Goal: Task Accomplishment & Management: Manage account settings

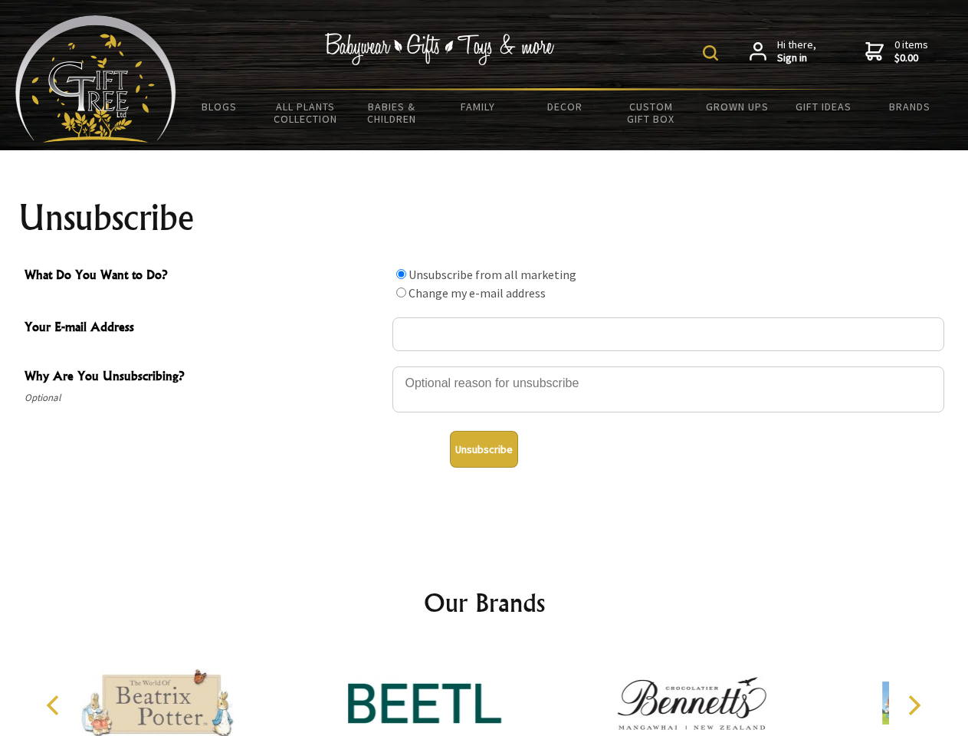
click at [713, 53] on img at bounding box center [710, 52] width 15 height 15
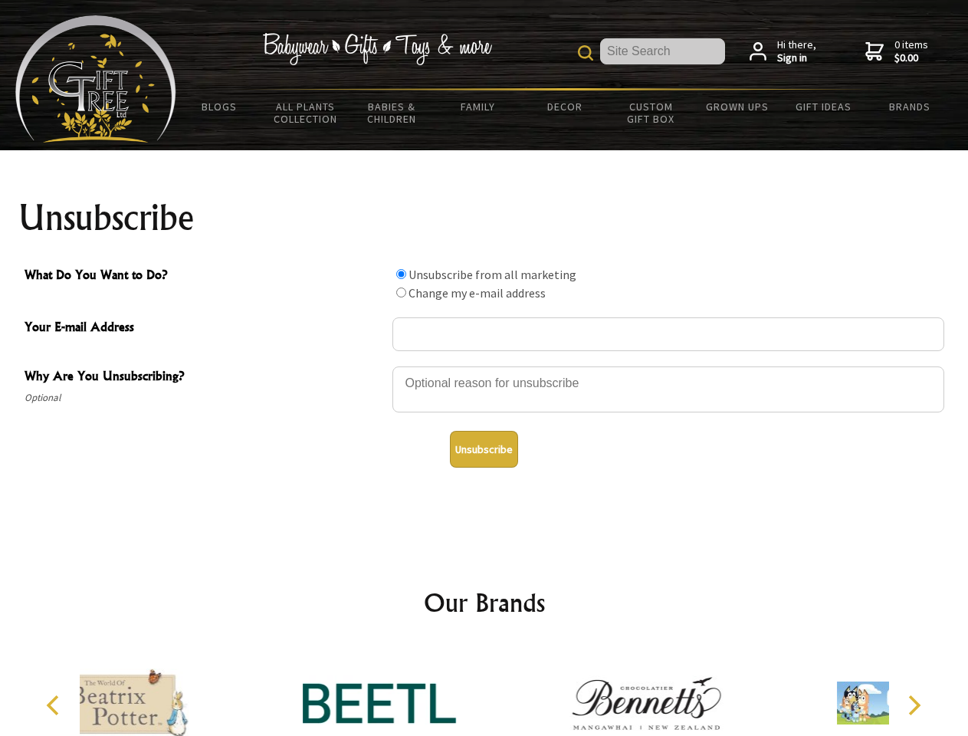
click at [484, 366] on div at bounding box center [668, 392] width 552 height 54
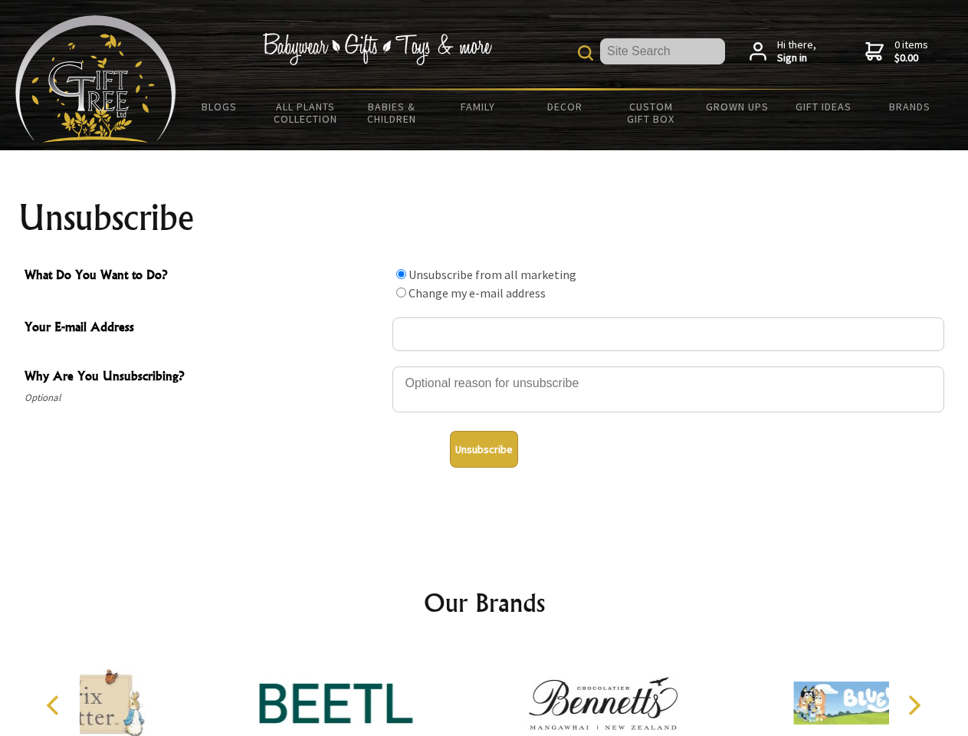
click at [401, 274] on input "What Do You Want to Do?" at bounding box center [401, 274] width 10 height 10
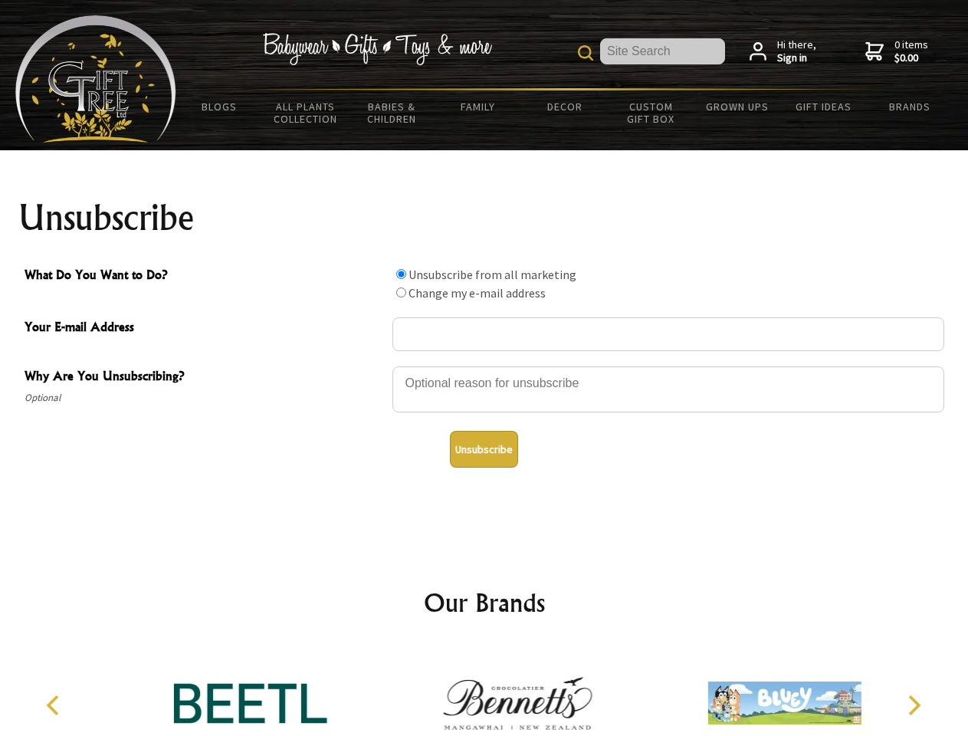
click at [401, 292] on input "What Do You Want to Do?" at bounding box center [401, 292] width 10 height 10
radio input "true"
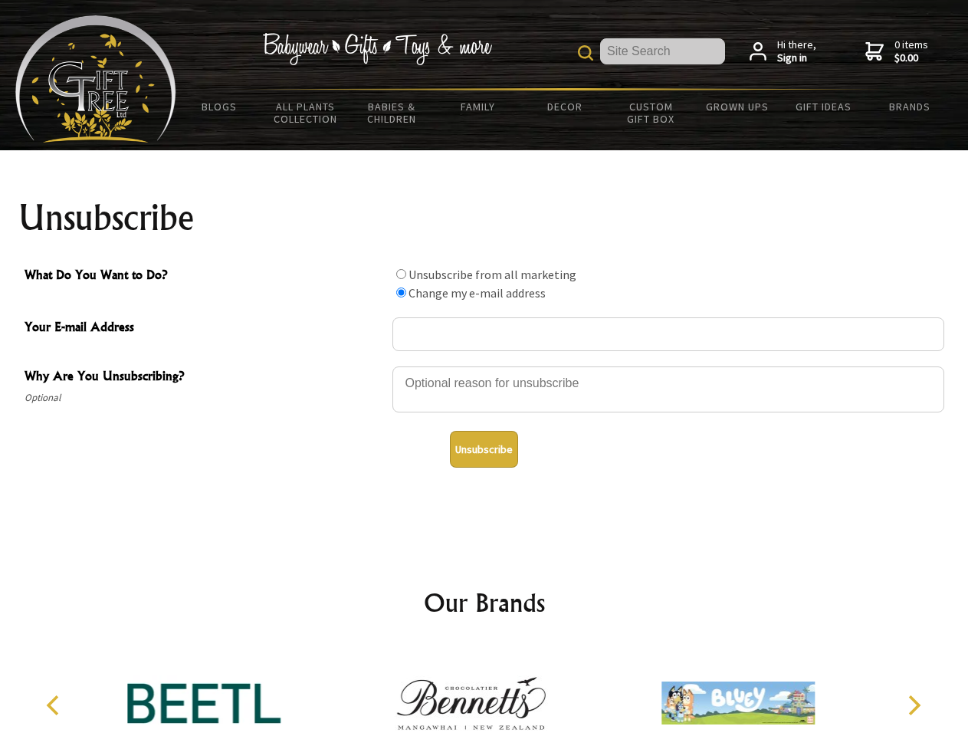
click at [484, 449] on button "Unsubscribe" at bounding box center [484, 449] width 68 height 37
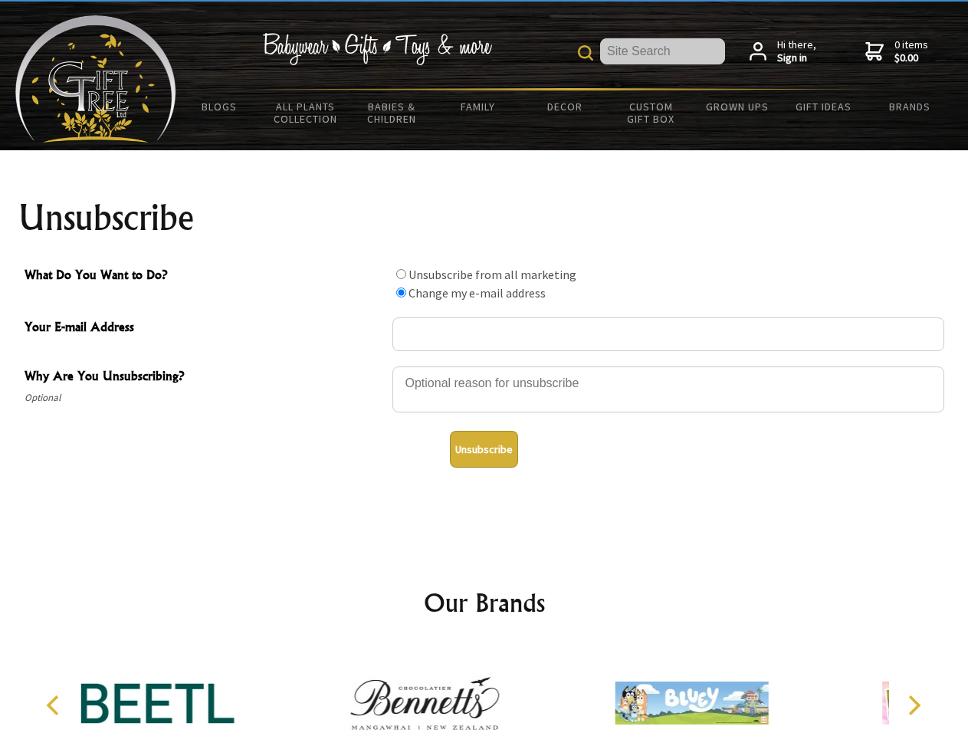
click at [484, 690] on div at bounding box center [424, 705] width 267 height 120
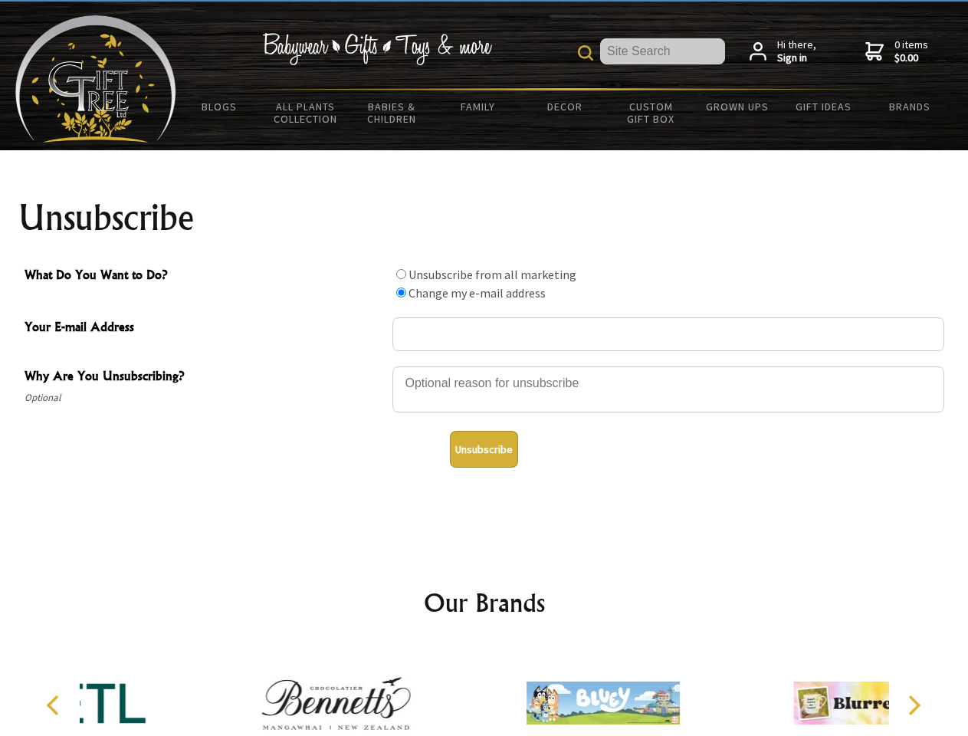
click at [55, 705] on icon "Previous" at bounding box center [54, 705] width 20 height 20
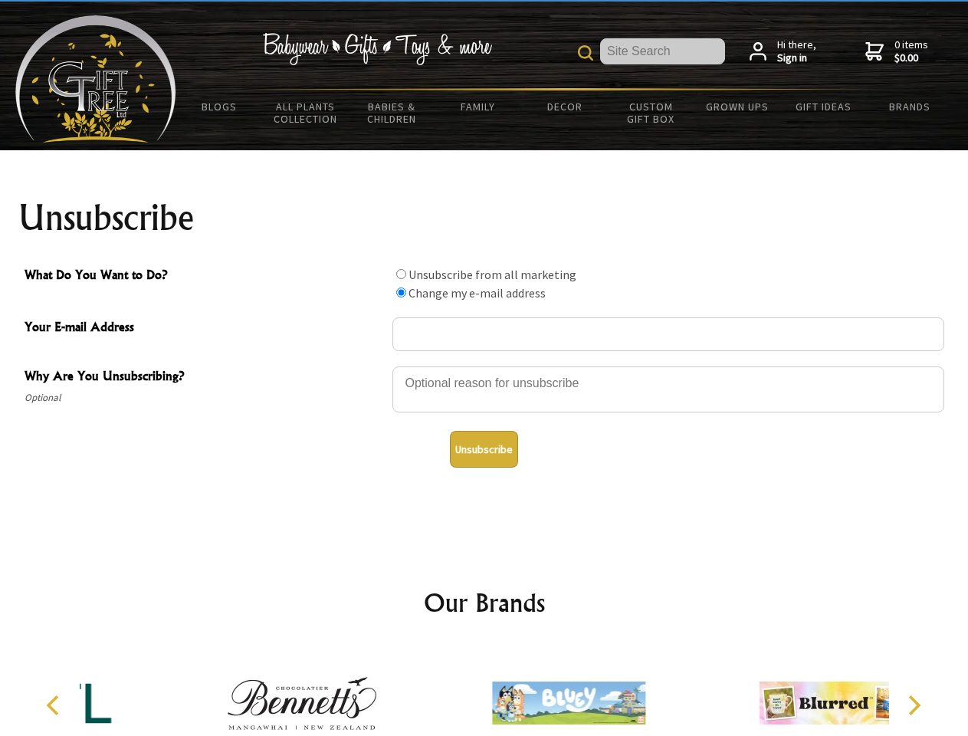
click at [913, 705] on icon "Next" at bounding box center [913, 705] width 20 height 20
